Goal: Information Seeking & Learning: Learn about a topic

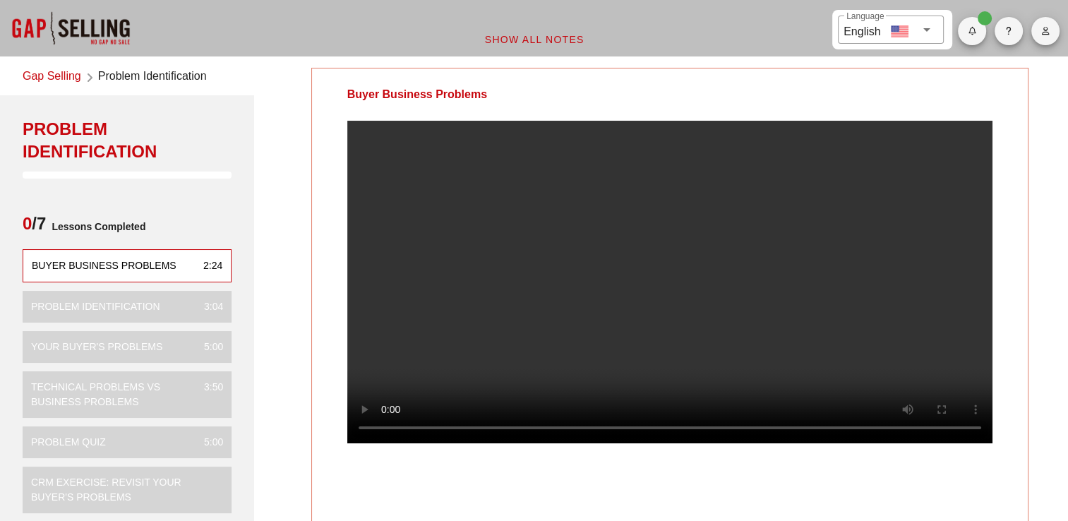
click at [593, 231] on video at bounding box center [669, 282] width 645 height 323
click at [660, 252] on video at bounding box center [669, 282] width 645 height 323
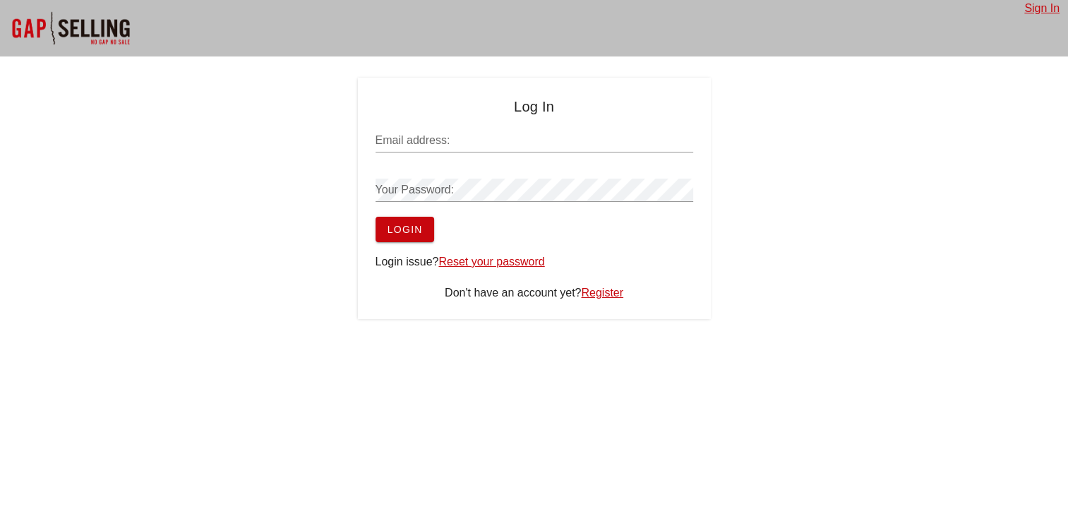
click at [455, 148] on input "Email address:" at bounding box center [534, 140] width 318 height 23
click at [788, 218] on div "Log In Email address: Your Password: Login Login issue? Reset your password Don…" at bounding box center [534, 198] width 1068 height 241
click at [475, 143] on input "Email address:" at bounding box center [534, 140] width 318 height 23
type input "barry.erasmus@magshield.com"
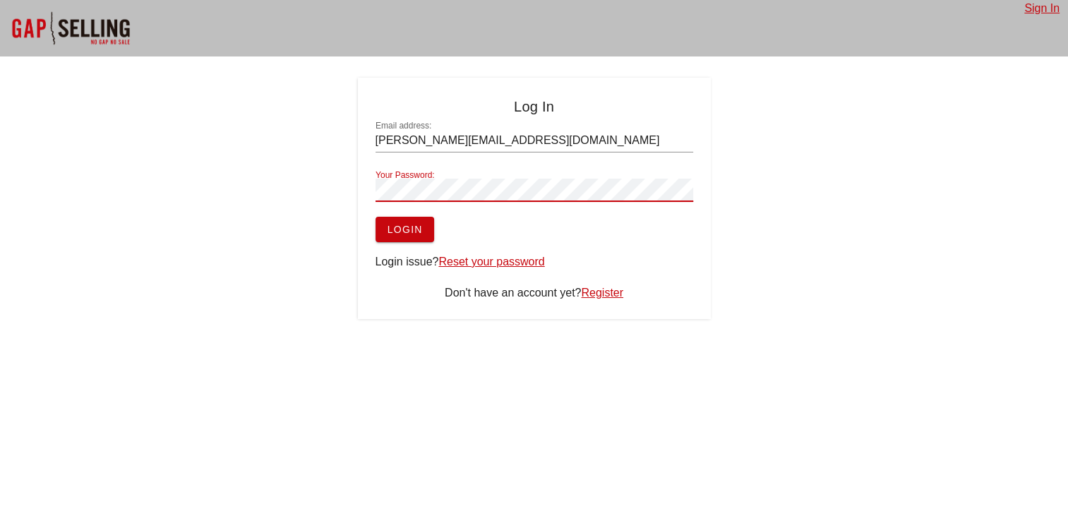
click at [375, 217] on button "Login" at bounding box center [404, 229] width 59 height 25
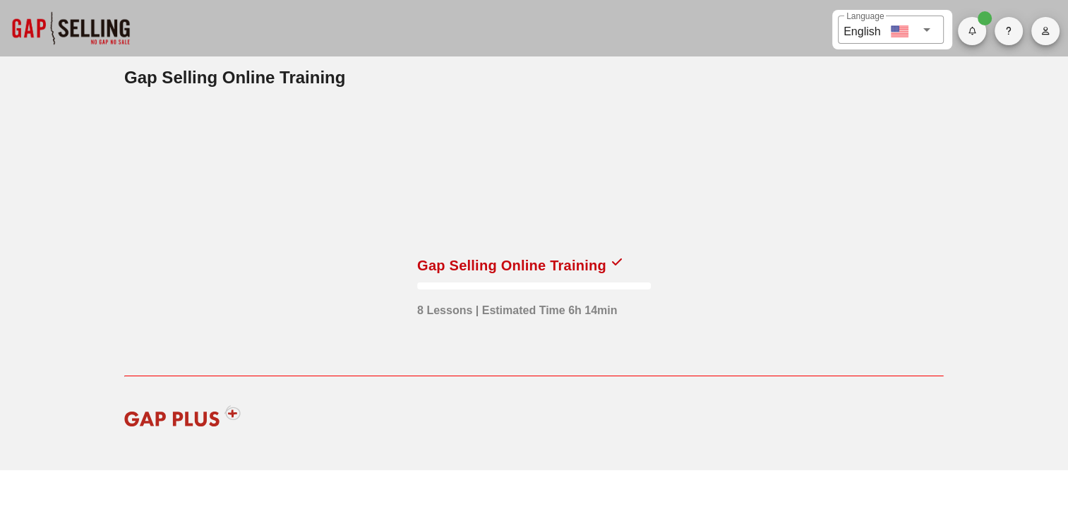
click at [430, 236] on div at bounding box center [534, 174] width 234 height 141
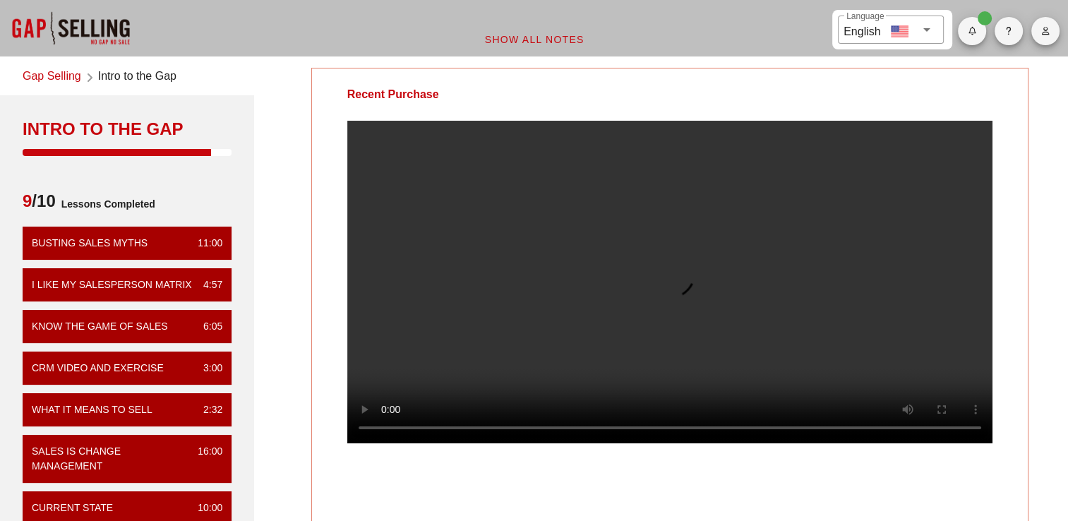
drag, startPoint x: 719, startPoint y: 298, endPoint x: 729, endPoint y: 265, distance: 34.8
click at [719, 296] on video at bounding box center [669, 282] width 645 height 323
click at [656, 231] on video at bounding box center [669, 282] width 645 height 323
click at [505, 292] on video at bounding box center [669, 282] width 645 height 323
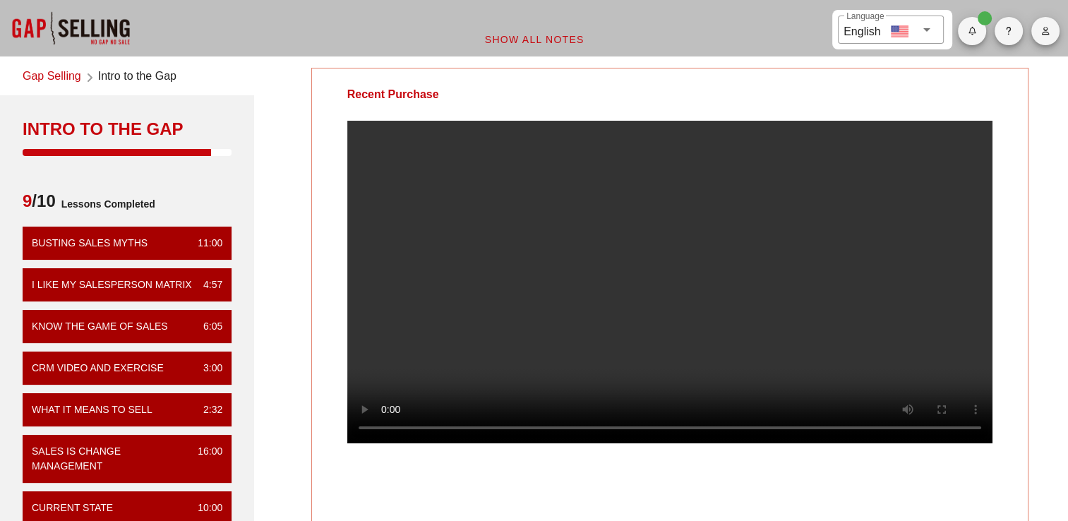
click at [70, 75] on link "Gap Selling" at bounding box center [52, 77] width 59 height 19
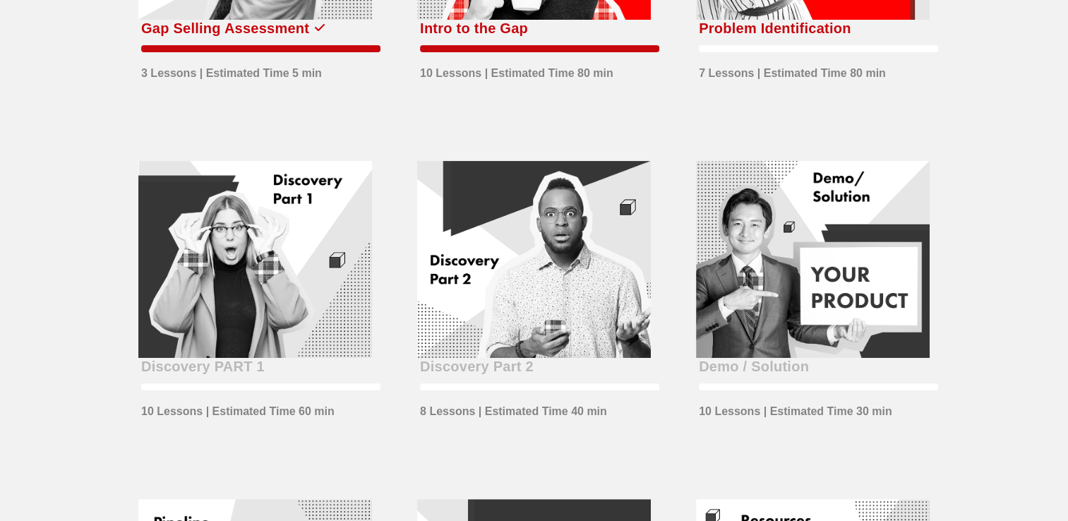
scroll to position [71, 0]
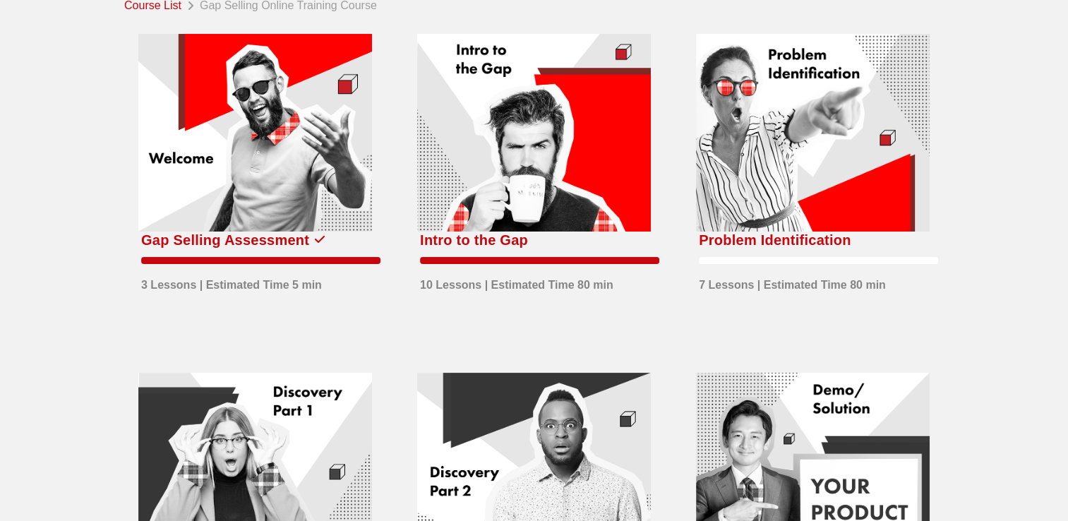
click at [728, 165] on div at bounding box center [813, 133] width 234 height 198
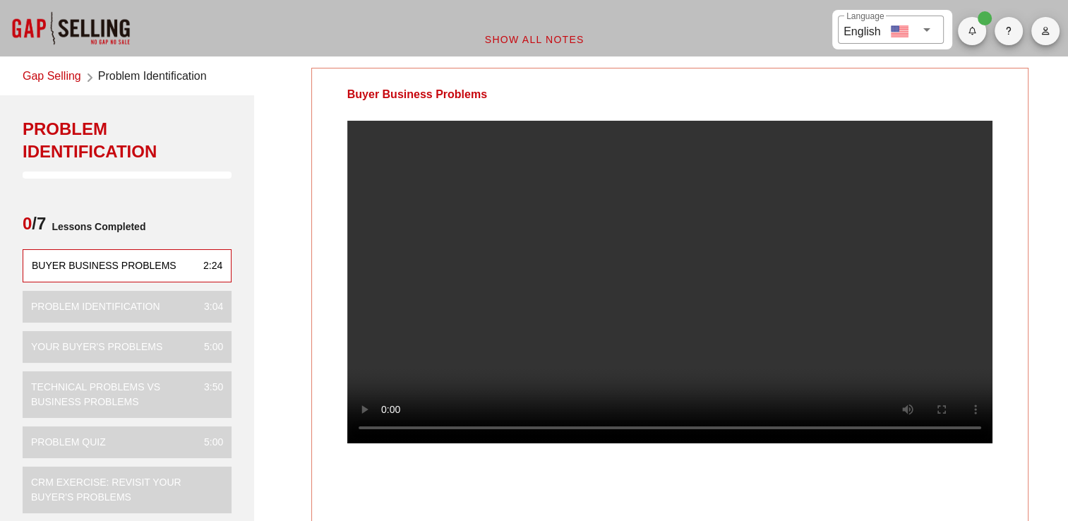
click at [596, 230] on video at bounding box center [669, 282] width 645 height 323
click at [697, 239] on video at bounding box center [669, 282] width 645 height 323
click at [742, 313] on video at bounding box center [669, 282] width 645 height 323
